Goal: Information Seeking & Learning: Check status

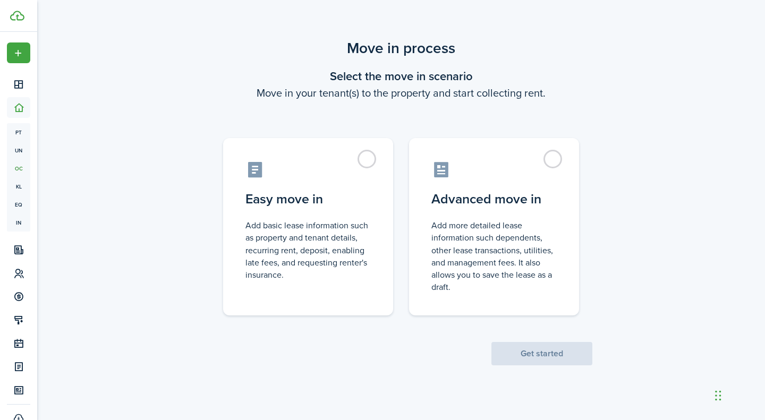
click at [171, 272] on div "Move in process Select the move in scenario Move in your tenant(s) to the prope…" at bounding box center [401, 201] width 728 height 339
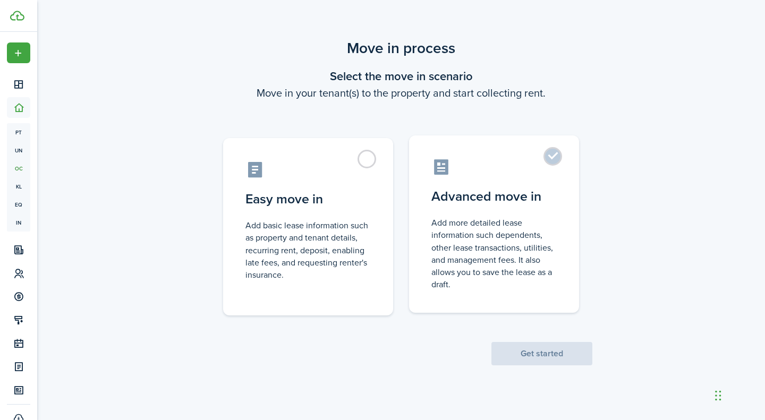
click at [559, 163] on label "Advanced move in Add more detailed lease information such dependents, other lea…" at bounding box center [494, 225] width 170 height 178
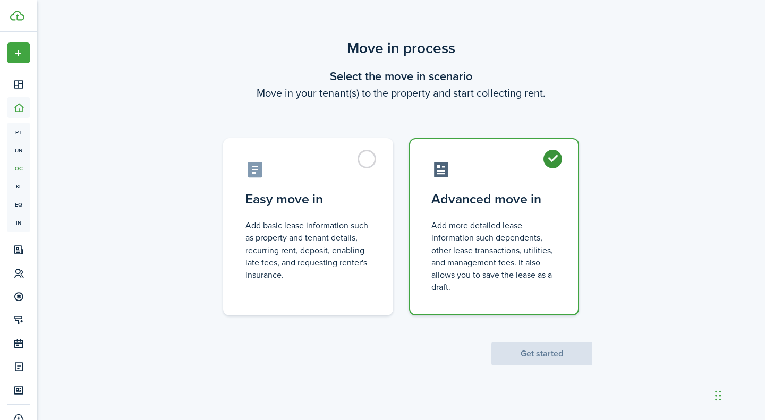
radio input "true"
click at [545, 357] on button "Get started" at bounding box center [542, 353] width 101 height 23
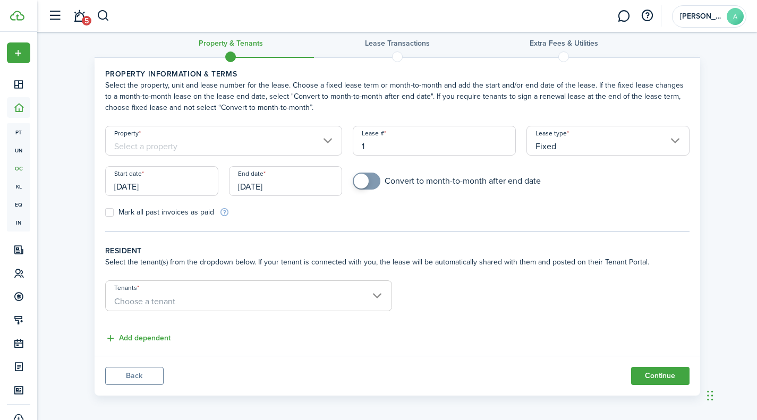
scroll to position [19, 0]
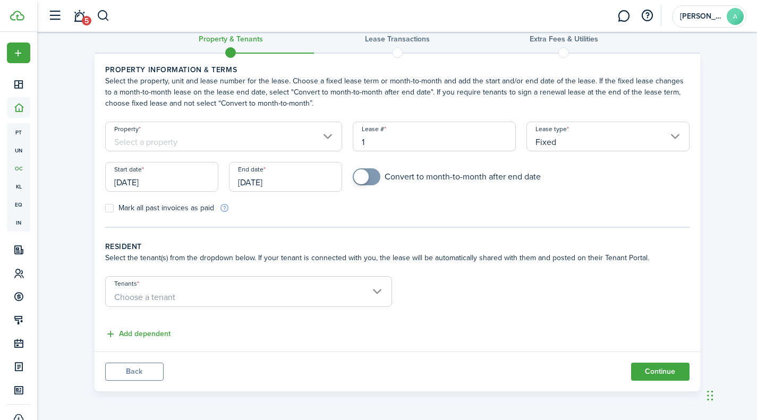
click at [382, 287] on input "Tenants" at bounding box center [249, 283] width 286 height 13
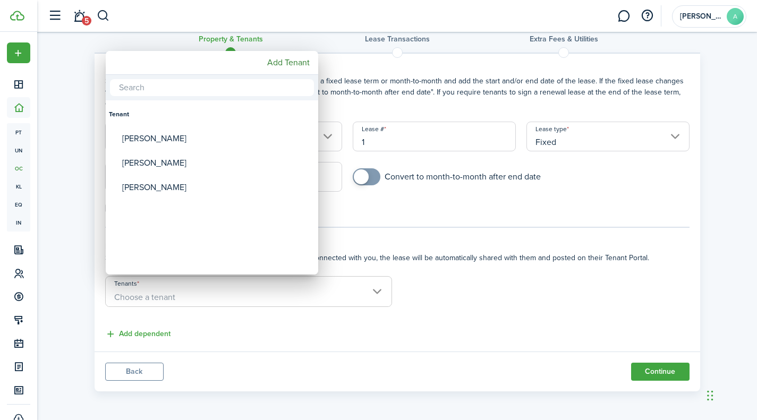
click at [513, 227] on div at bounding box center [378, 210] width 927 height 590
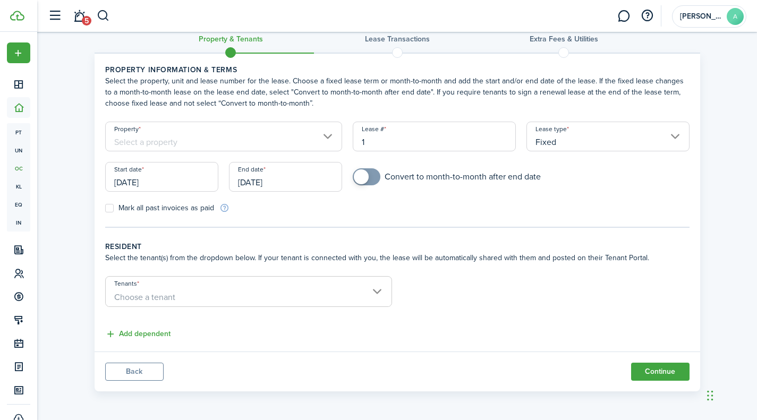
scroll to position [0, 0]
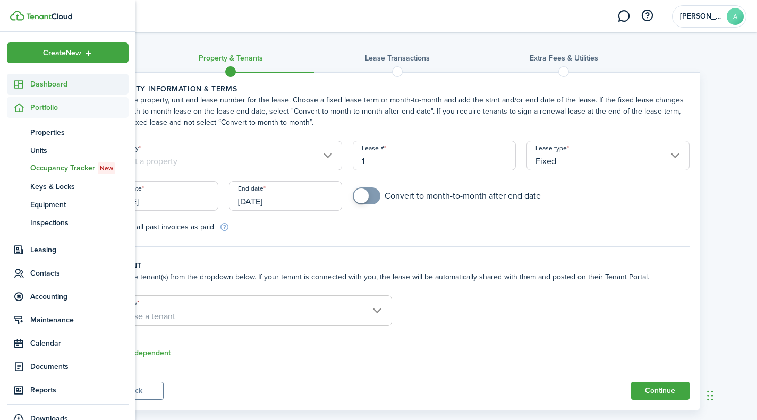
click at [21, 79] on icon at bounding box center [18, 84] width 11 height 11
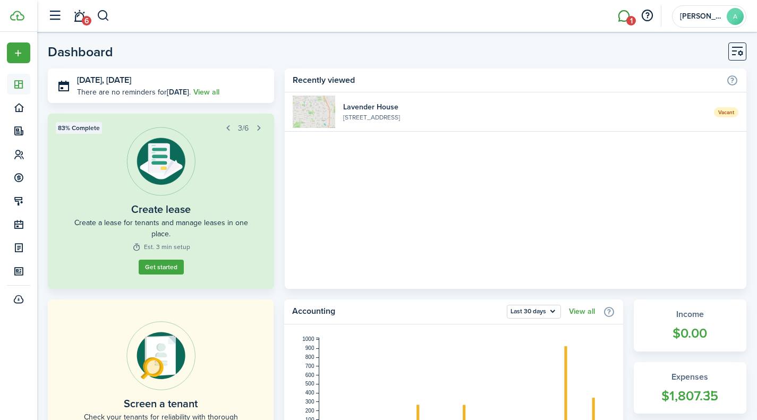
click at [630, 11] on link "1" at bounding box center [624, 16] width 20 height 27
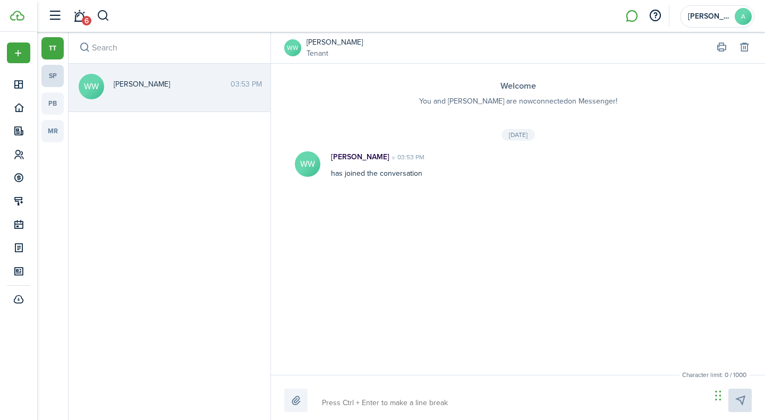
click at [53, 77] on link "sp" at bounding box center [52, 76] width 22 height 22
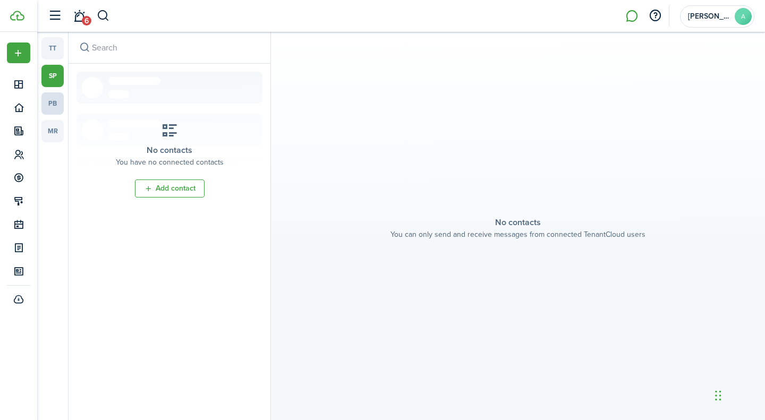
click at [52, 99] on link "pb" at bounding box center [52, 103] width 22 height 22
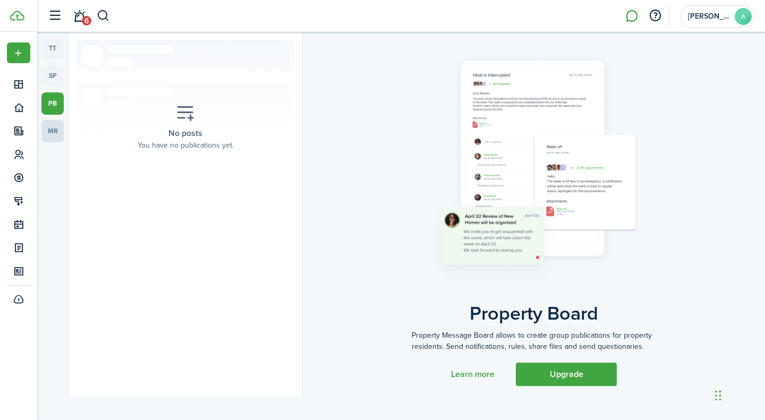
click at [53, 133] on link "mr" at bounding box center [52, 131] width 22 height 22
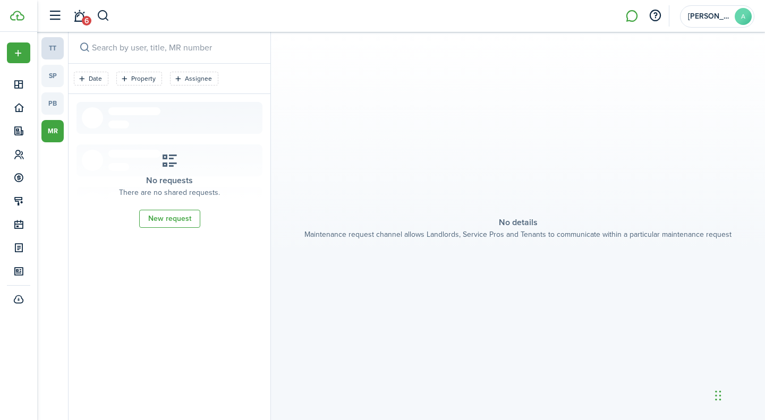
click at [45, 47] on link "tt" at bounding box center [52, 48] width 22 height 22
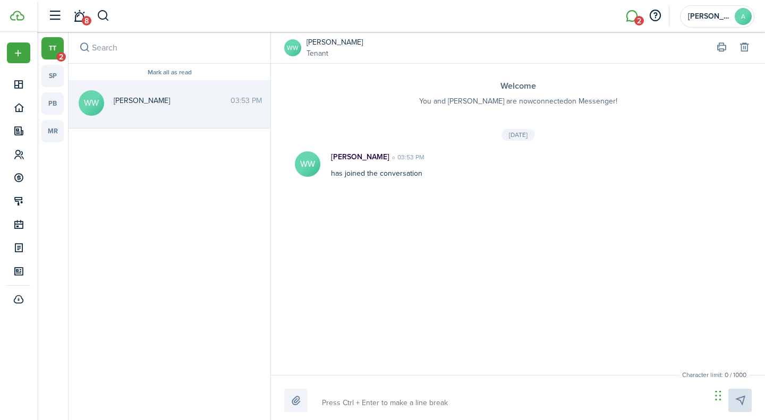
click at [56, 48] on link "tt 2" at bounding box center [52, 48] width 22 height 22
click at [83, 15] on link "8" at bounding box center [79, 16] width 20 height 27
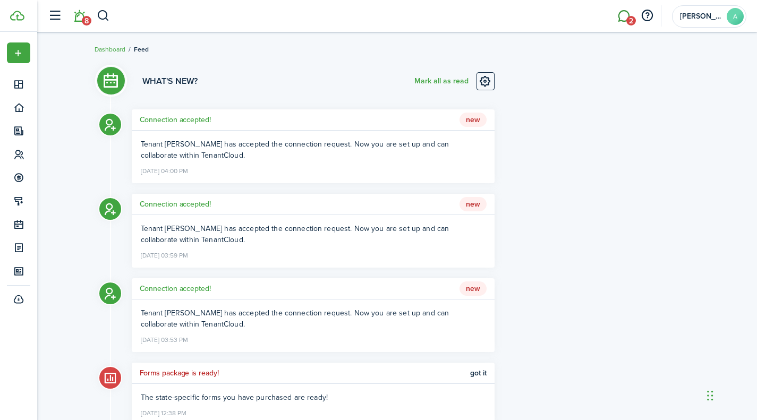
click at [621, 14] on link "2" at bounding box center [624, 16] width 20 height 27
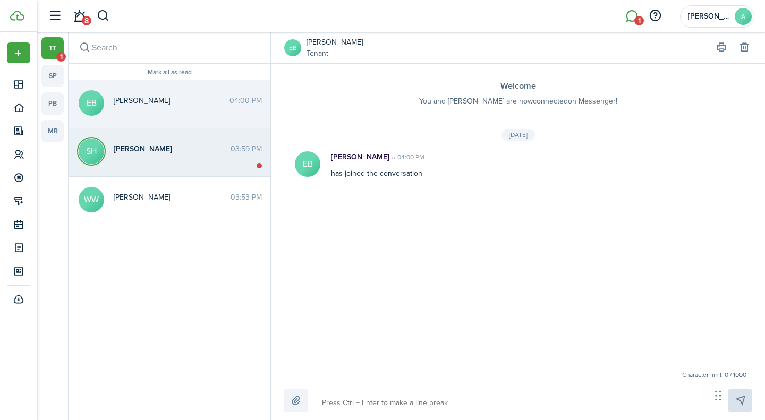
click at [108, 146] on div "[PERSON_NAME] 03:59 PM" at bounding box center [188, 151] width 164 height 16
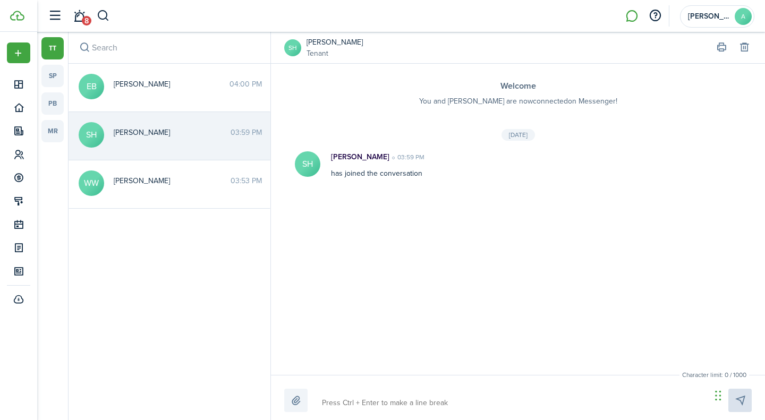
click at [629, 18] on li at bounding box center [632, 16] width 24 height 27
click at [80, 12] on link "8" at bounding box center [79, 16] width 20 height 27
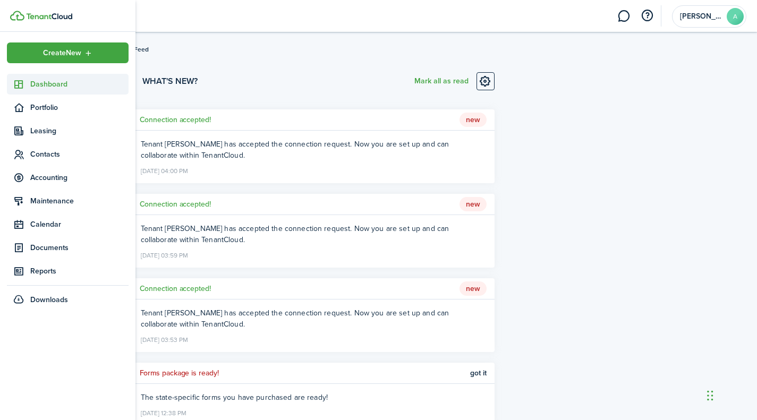
click at [28, 82] on sidebar-link-icon at bounding box center [18, 84] width 23 height 11
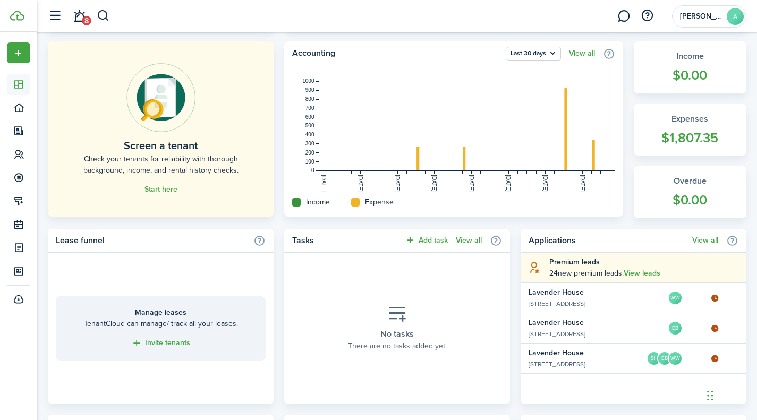
scroll to position [260, 0]
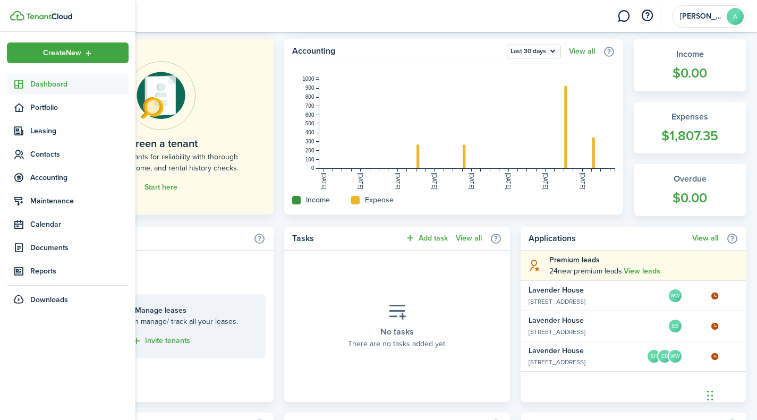
click at [47, 82] on span "Dashboard" at bounding box center [79, 84] width 98 height 11
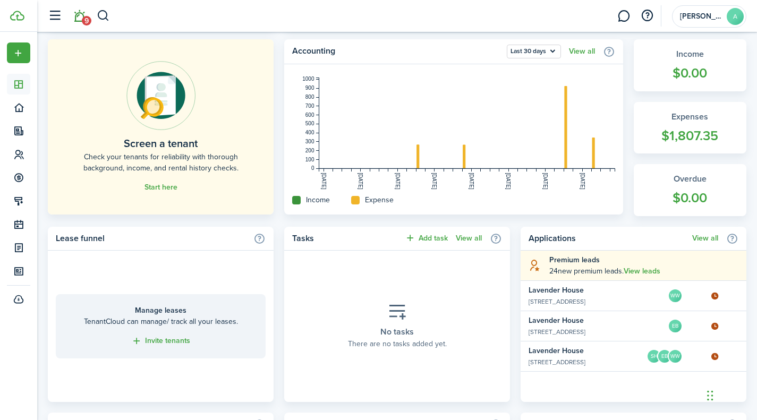
click at [83, 12] on link "9" at bounding box center [79, 16] width 20 height 27
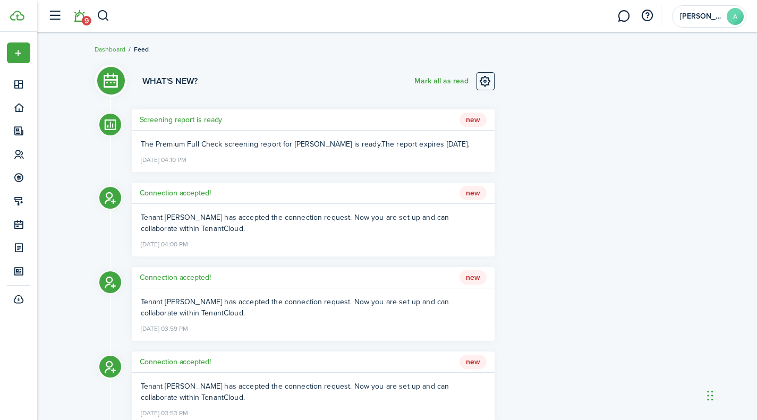
click at [191, 119] on h5 "Screening report is ready" at bounding box center [181, 119] width 83 height 11
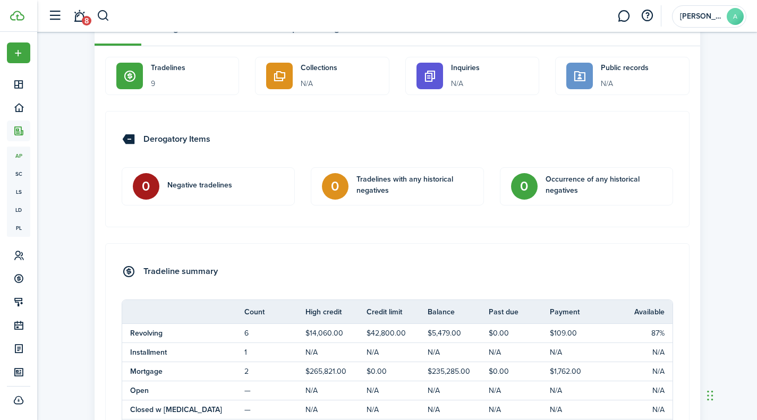
scroll to position [500, 0]
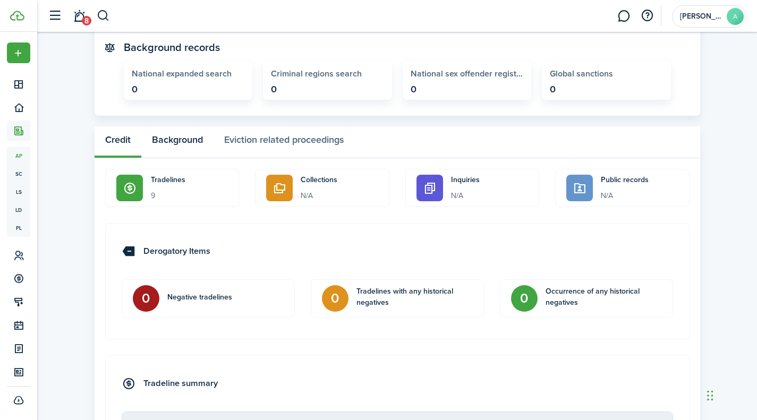
click at [195, 136] on button "Background" at bounding box center [177, 142] width 72 height 32
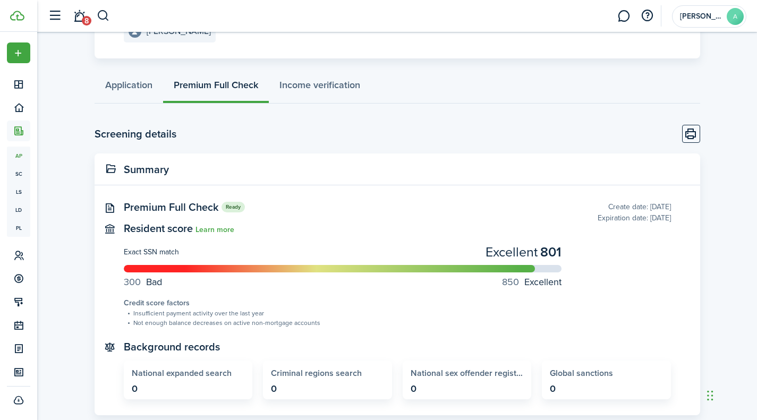
scroll to position [180, 0]
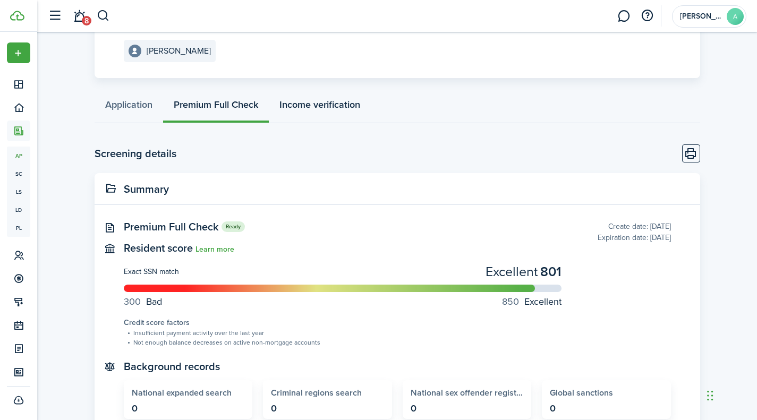
click at [333, 111] on link "Income verification" at bounding box center [320, 107] width 102 height 32
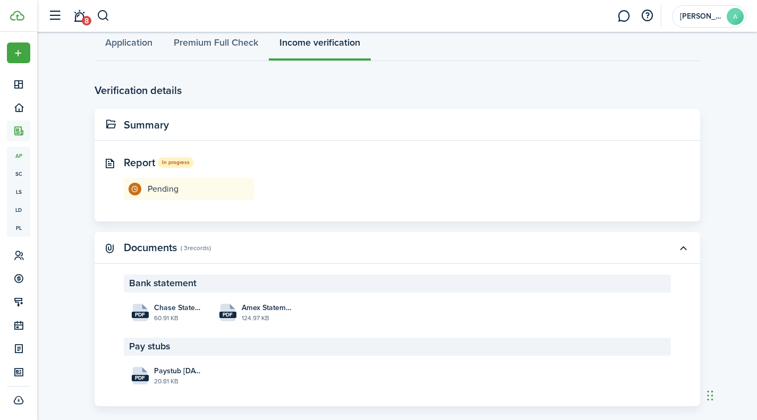
scroll to position [257, 0]
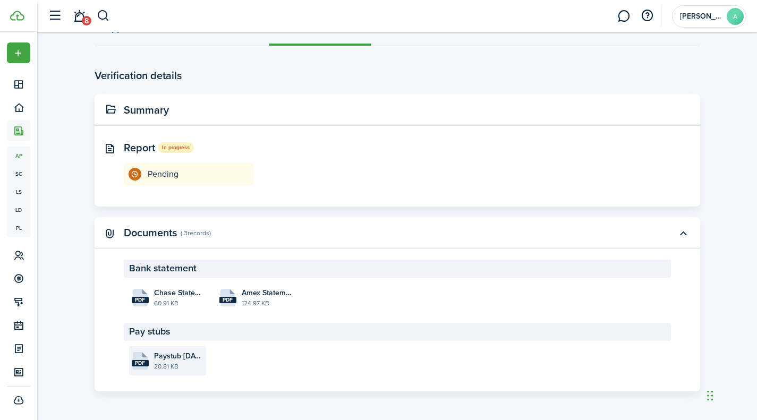
click at [159, 364] on file-size "20.81 KB" at bounding box center [178, 367] width 49 height 10
click at [171, 297] on span "Chase Statement [DATE].pdf" at bounding box center [178, 293] width 49 height 11
click at [259, 301] on file-size "124.97 KB" at bounding box center [266, 304] width 49 height 10
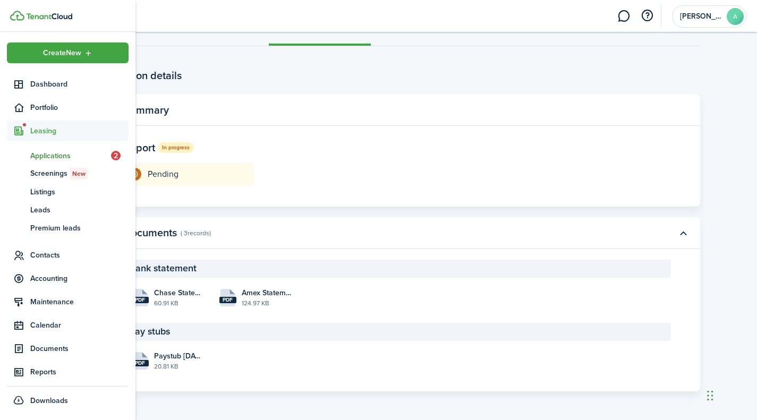
click at [39, 153] on span "Applications" at bounding box center [70, 155] width 81 height 11
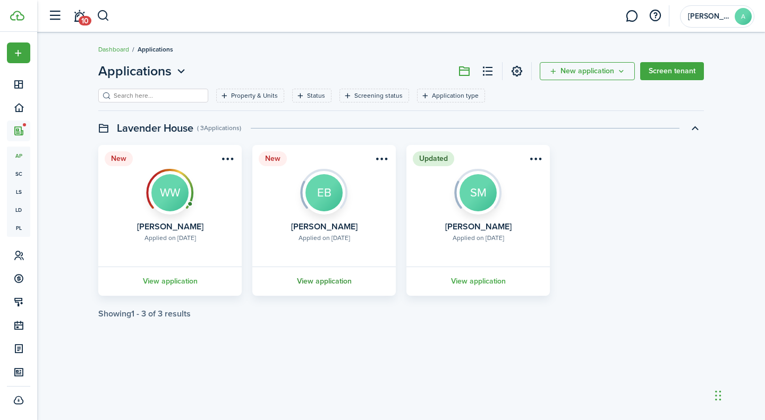
click at [323, 281] on link "View application" at bounding box center [324, 281] width 147 height 29
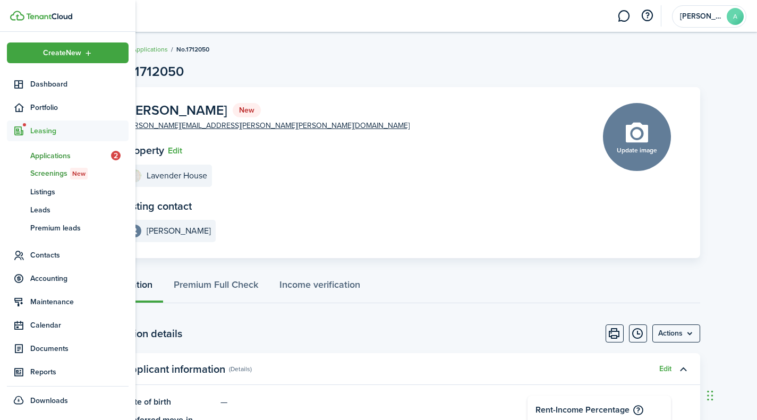
click at [43, 174] on span "Screenings New" at bounding box center [79, 174] width 98 height 12
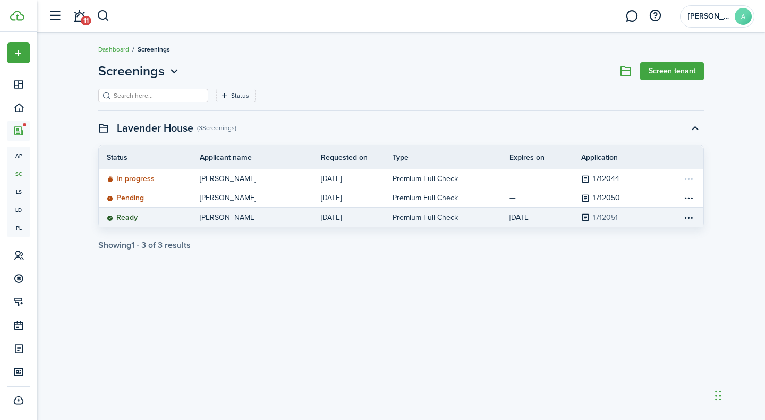
click at [604, 221] on link "1712051" at bounding box center [605, 217] width 25 height 11
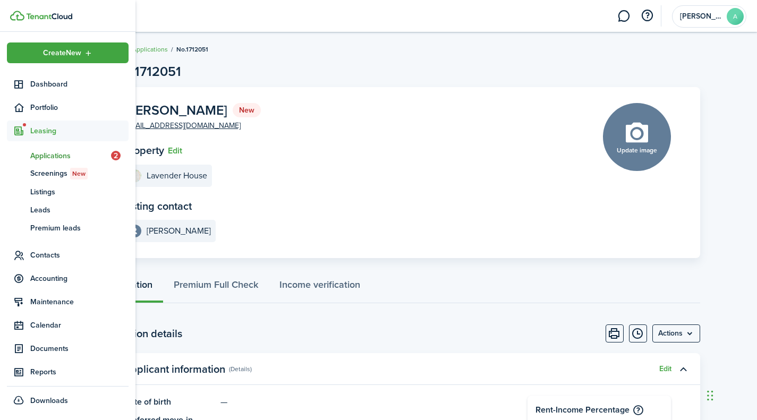
click at [53, 148] on link "ap Applications 2" at bounding box center [68, 156] width 122 height 18
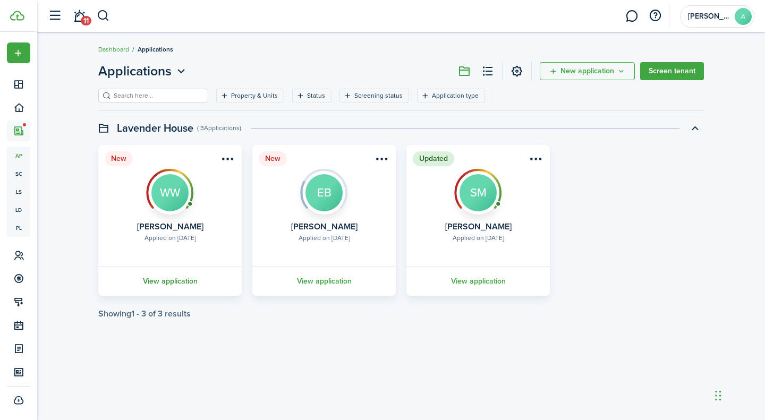
click at [155, 283] on link "View application" at bounding box center [170, 281] width 147 height 29
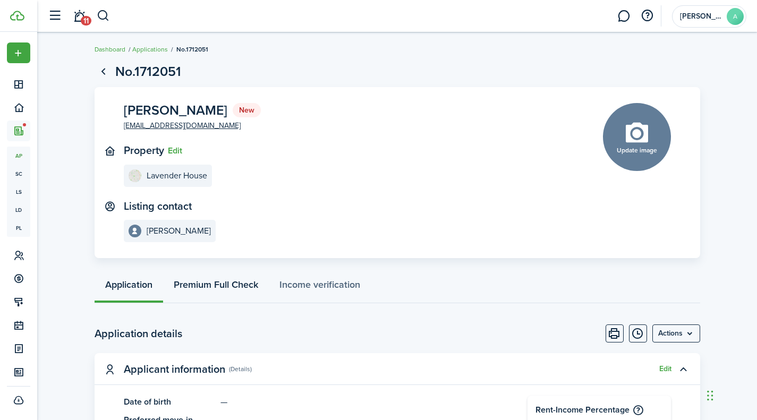
click at [221, 283] on link "Premium Full Check" at bounding box center [216, 288] width 106 height 32
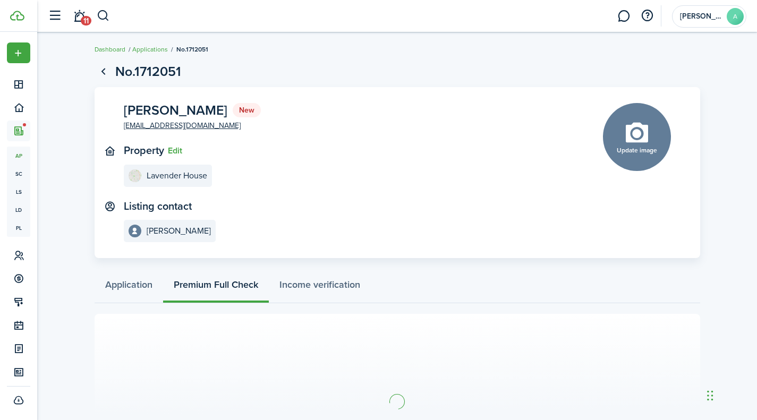
scroll to position [93, 0]
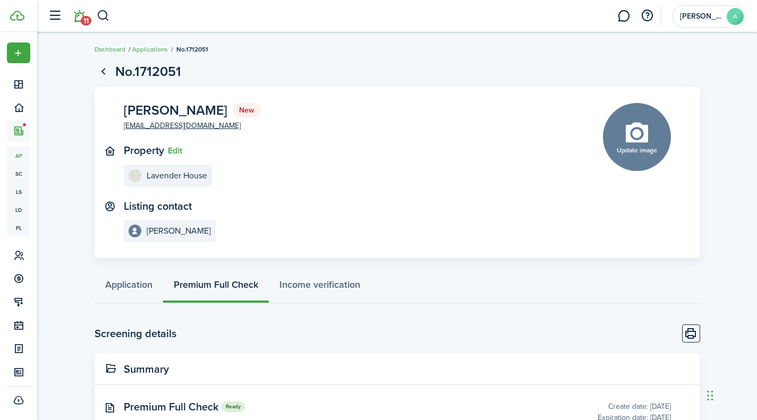
click at [83, 23] on span "11" at bounding box center [86, 21] width 11 height 10
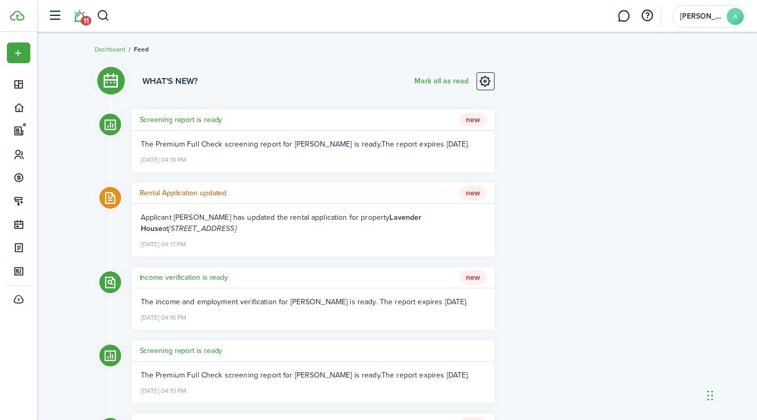
click at [202, 119] on h5 "Screening report is ready" at bounding box center [181, 119] width 83 height 11
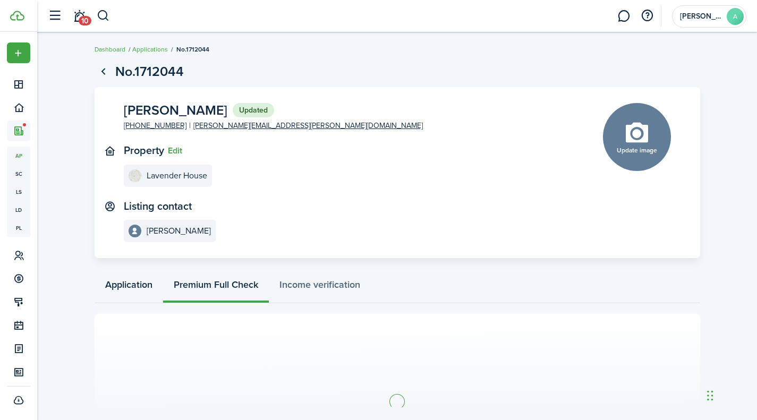
click at [113, 289] on link "Application" at bounding box center [129, 288] width 69 height 32
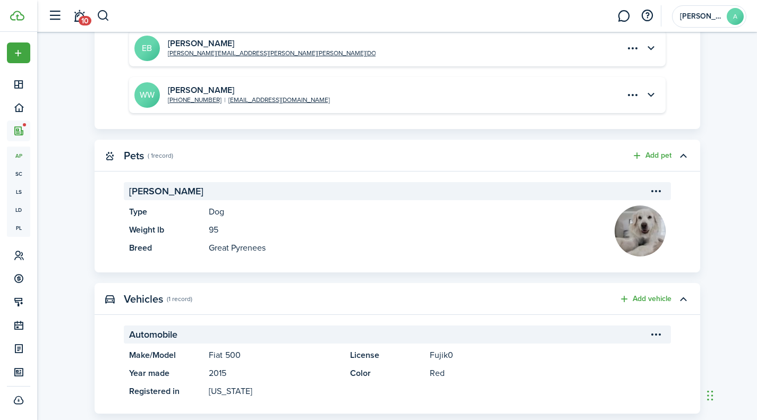
scroll to position [562, 0]
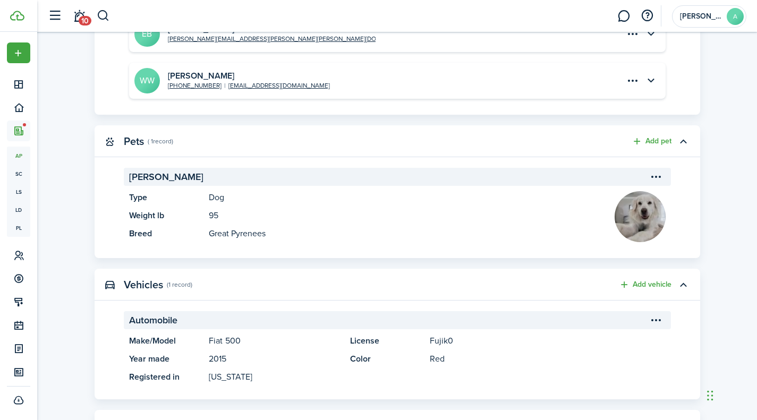
click at [636, 213] on img at bounding box center [640, 216] width 51 height 51
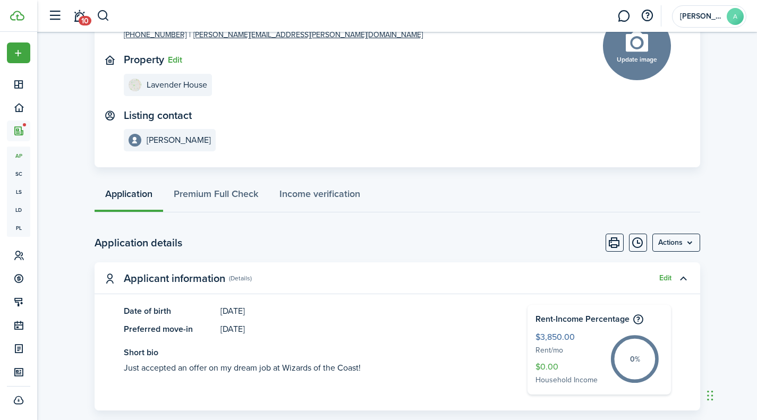
scroll to position [102, 0]
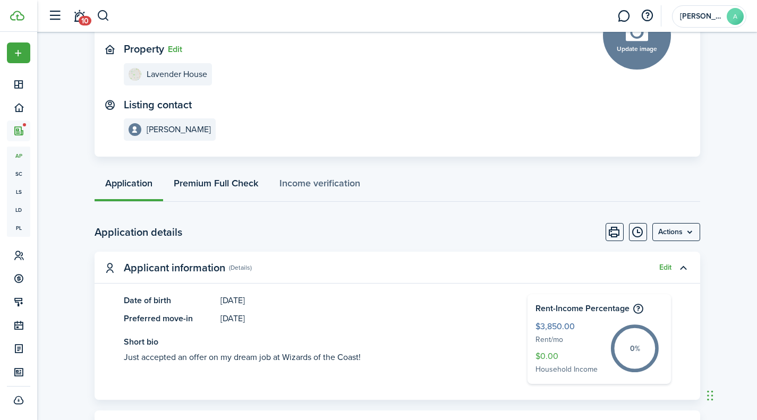
click at [233, 180] on link "Premium Full Check" at bounding box center [216, 186] width 106 height 32
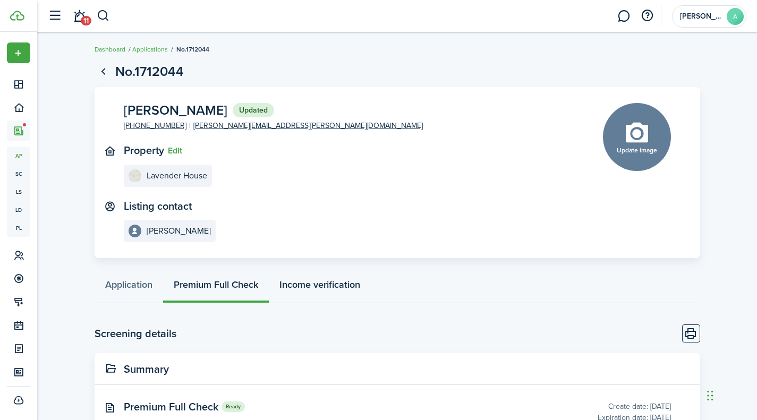
click at [327, 280] on link "Income verification" at bounding box center [320, 288] width 102 height 32
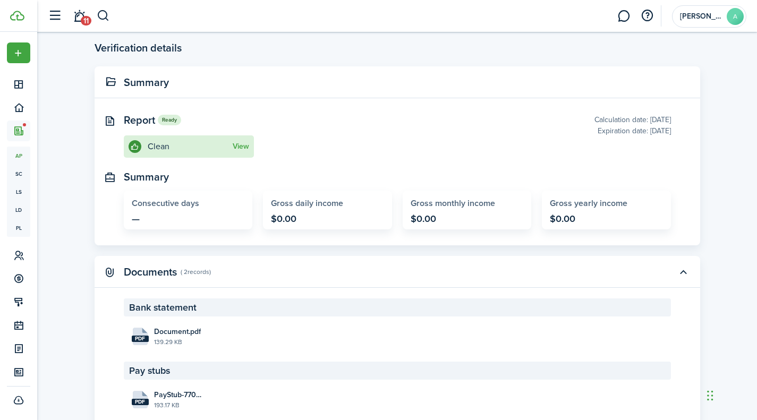
scroll to position [324, 0]
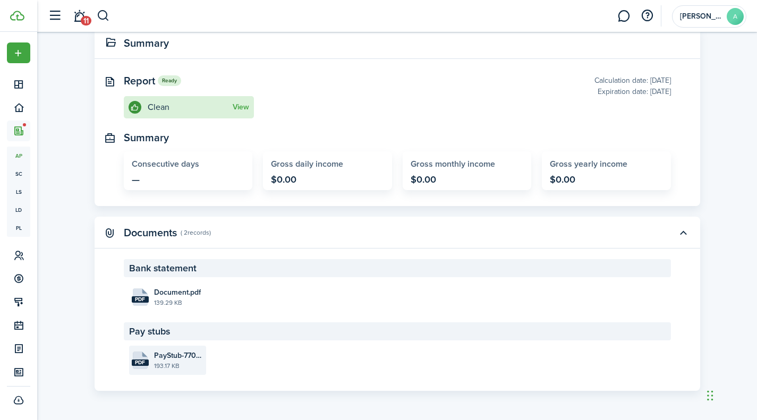
click at [192, 362] on file-size "193.17 KB" at bounding box center [178, 366] width 49 height 10
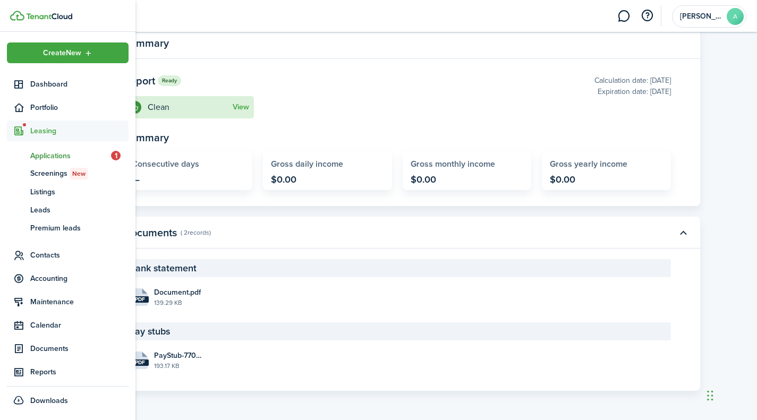
click at [49, 153] on span "Applications" at bounding box center [70, 155] width 81 height 11
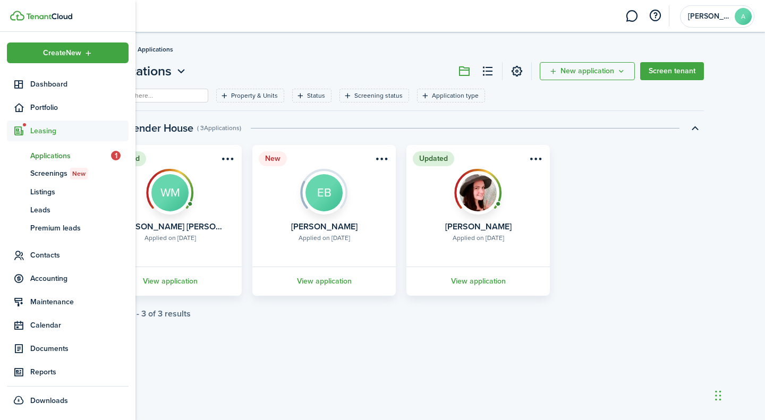
click at [40, 148] on link "ap Applications 1" at bounding box center [68, 156] width 122 height 18
click at [41, 159] on span "Applications" at bounding box center [70, 155] width 81 height 11
click at [46, 138] on span "Leasing" at bounding box center [68, 131] width 122 height 21
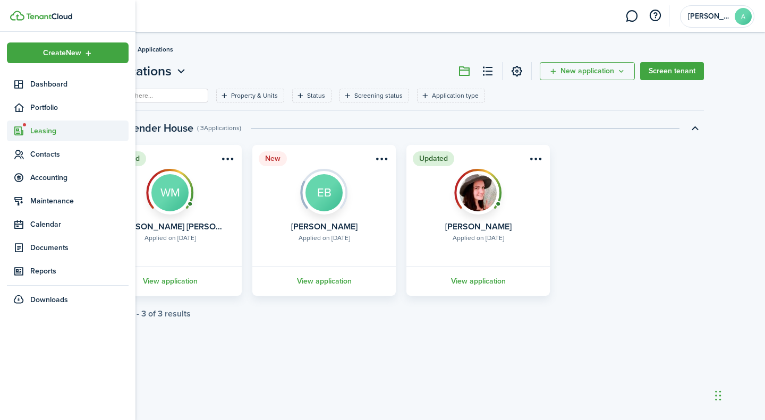
click at [46, 138] on span "Leasing" at bounding box center [68, 131] width 122 height 21
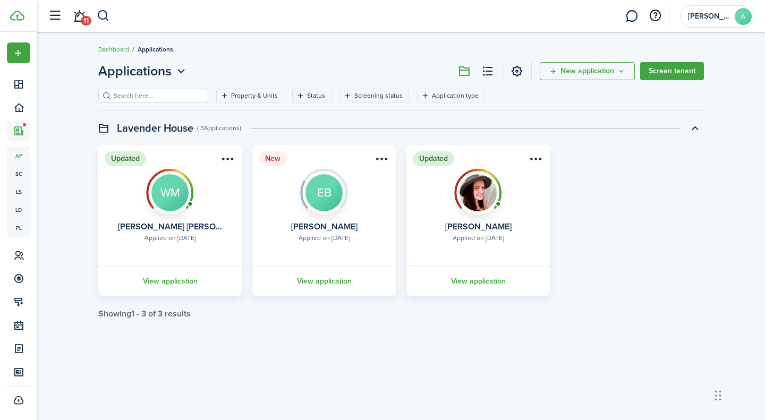
click at [268, 33] on breadcrumb "Dashboard Applications" at bounding box center [401, 44] width 606 height 24
click at [460, 276] on link "View application" at bounding box center [478, 281] width 147 height 29
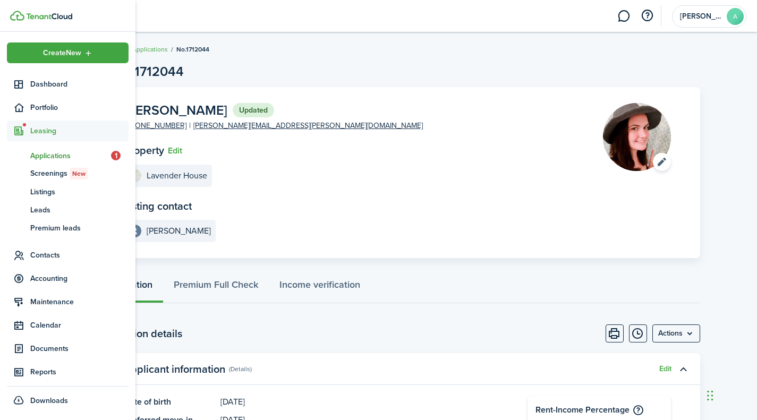
click at [39, 152] on span "Applications" at bounding box center [70, 155] width 81 height 11
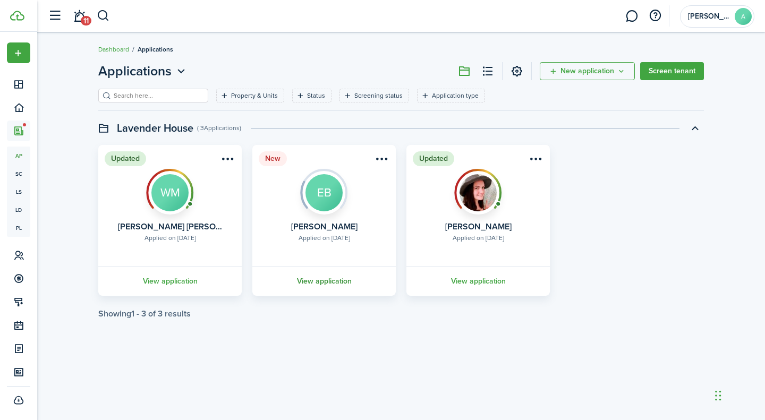
click at [324, 287] on link "View application" at bounding box center [324, 281] width 147 height 29
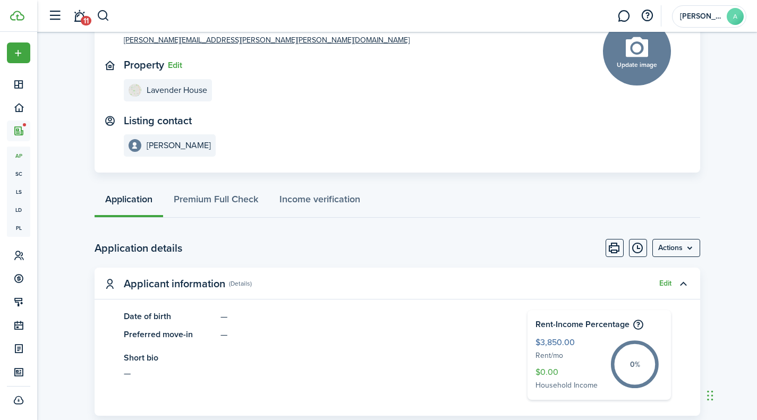
scroll to position [62, 0]
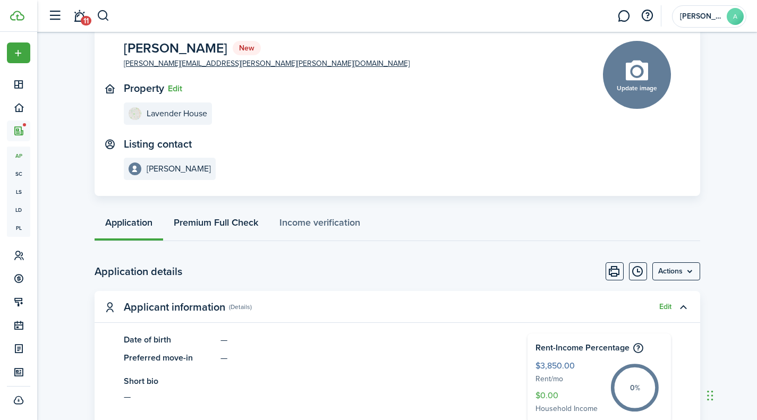
click at [254, 216] on link "Premium Full Check" at bounding box center [216, 225] width 106 height 32
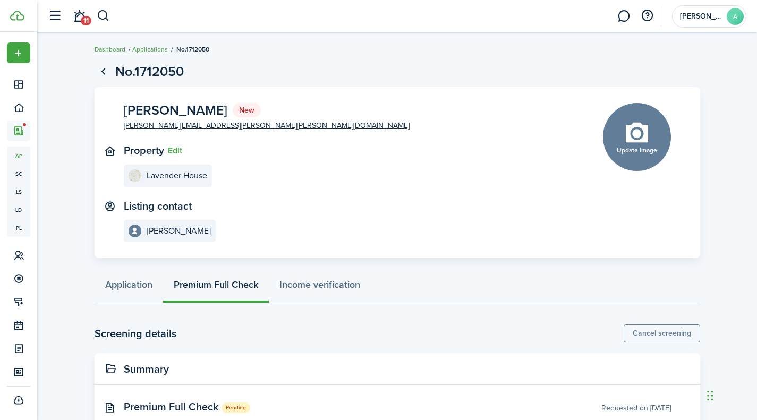
scroll to position [33, 0]
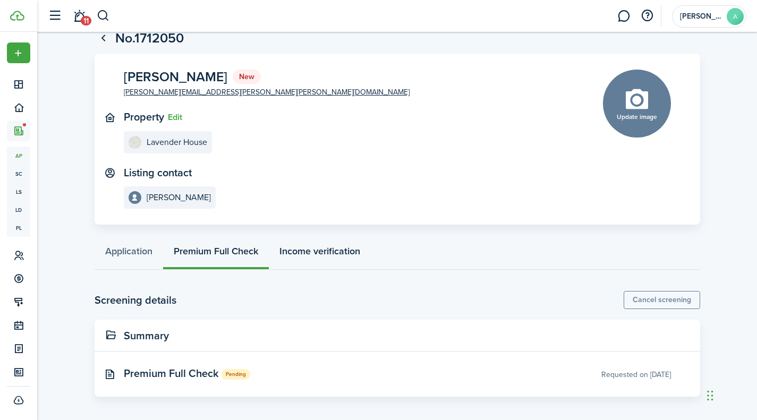
click at [300, 260] on link "Income verification" at bounding box center [320, 254] width 102 height 32
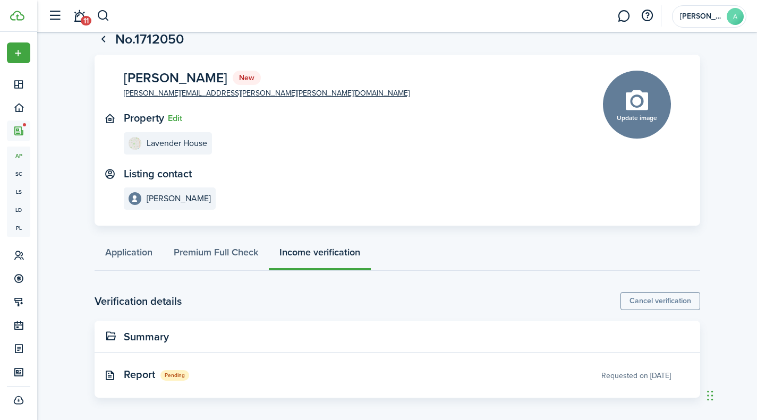
scroll to position [33, 0]
